Goal: Browse casually

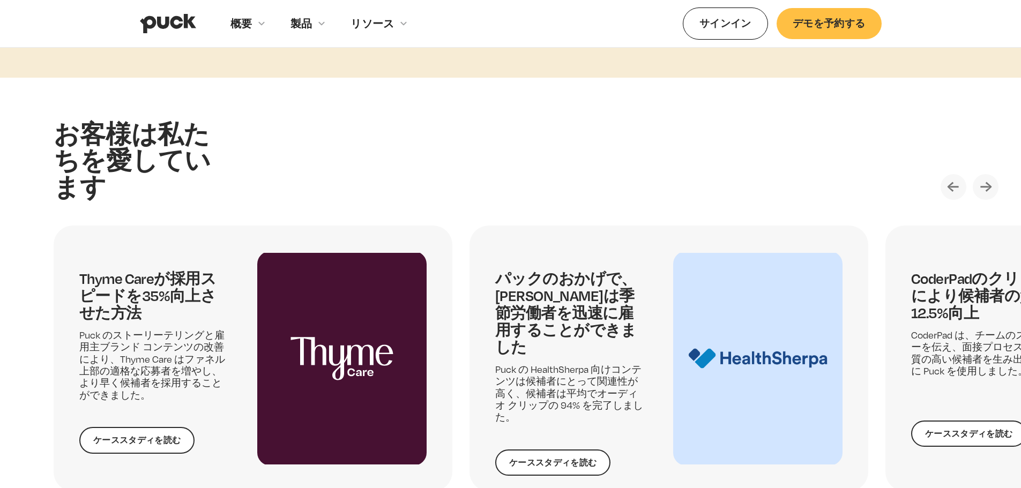
scroll to position [2260, 0]
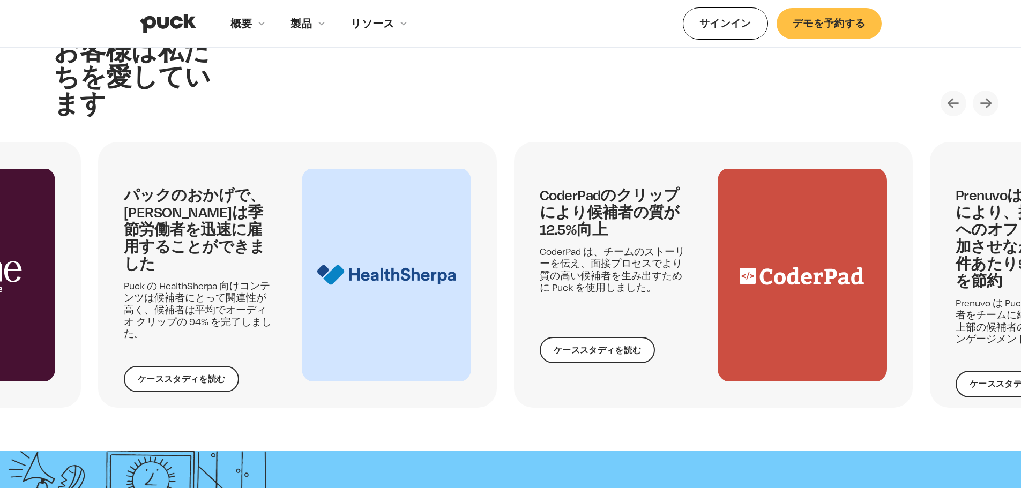
click at [543, 303] on div "CoderPadのクリップにより候補者の質が12.5%向上 CoderPad は、チームのストーリーを伝え、面接プロセスでより質の高い候補者を生み出すために …" at bounding box center [616, 274] width 152 height 177
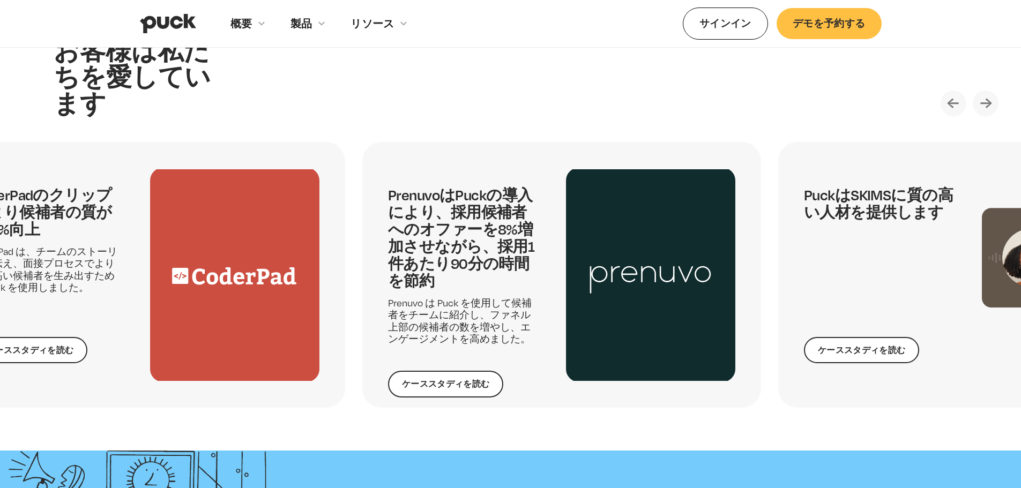
click at [388, 292] on div "PrenuvoはPuckの導入により、採用候補者へのオファーを8%増加させながら、採用1件あたり90分の時間を節約 Prenuvo は Puck を使用して候…" at bounding box center [464, 274] width 152 height 177
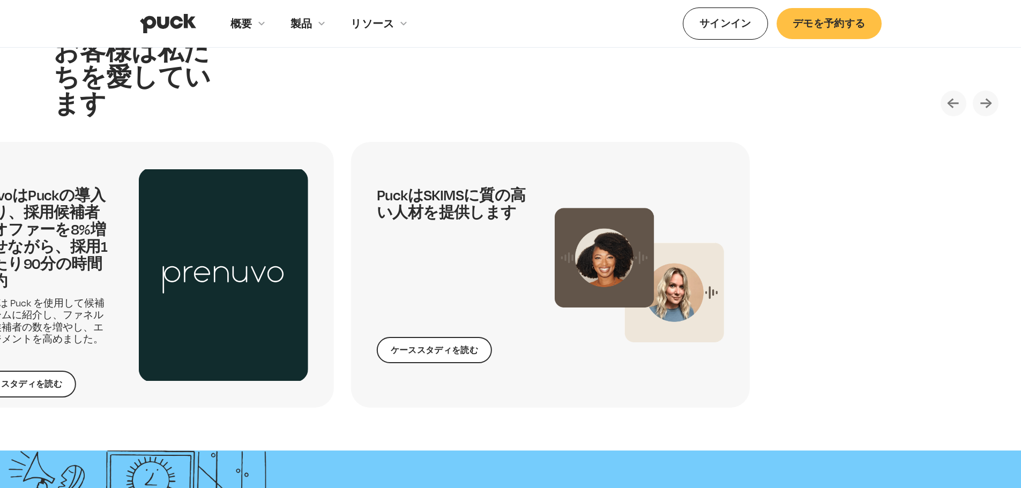
click at [412, 298] on div "PuckはSKIMSに質の高い人材を提供します ケーススタディを読む" at bounding box center [453, 274] width 152 height 177
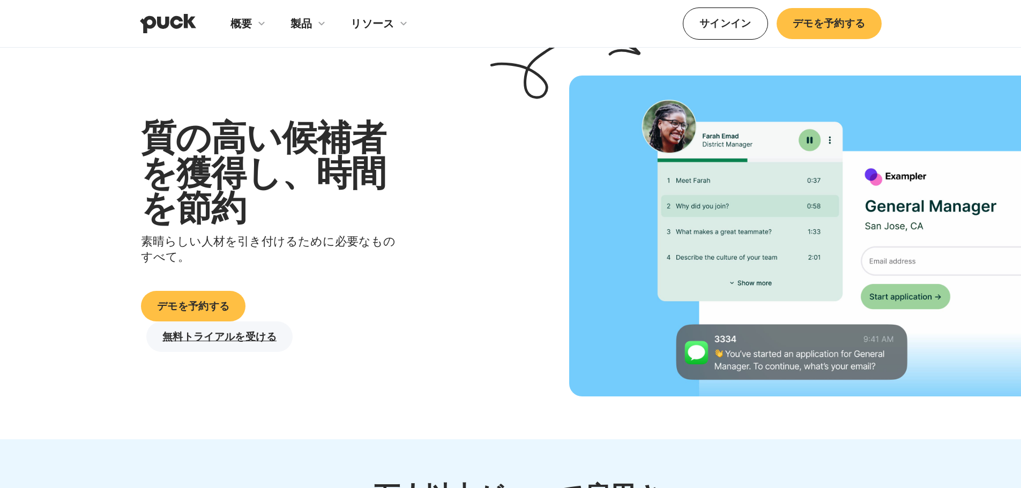
scroll to position [0, 0]
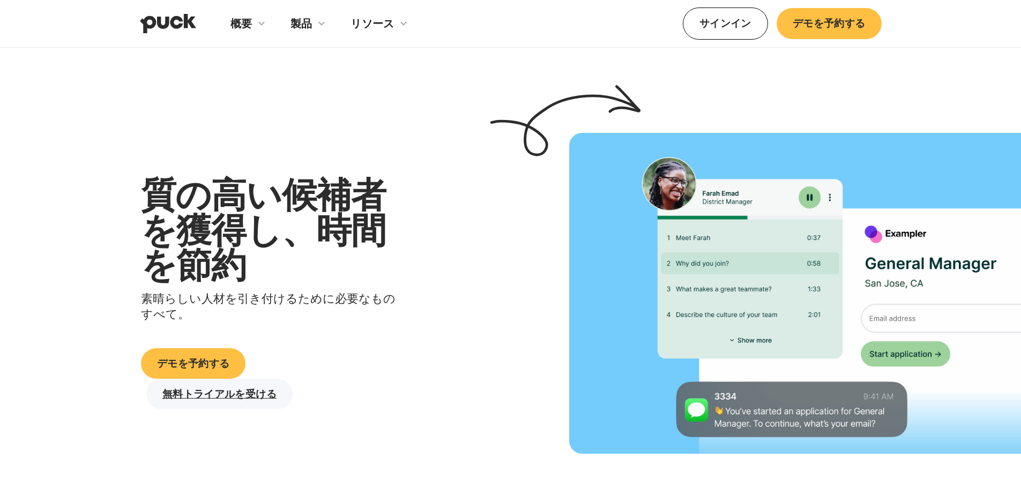
click at [176, 26] on img "家" at bounding box center [168, 23] width 56 height 20
